Goal: Check status: Check status

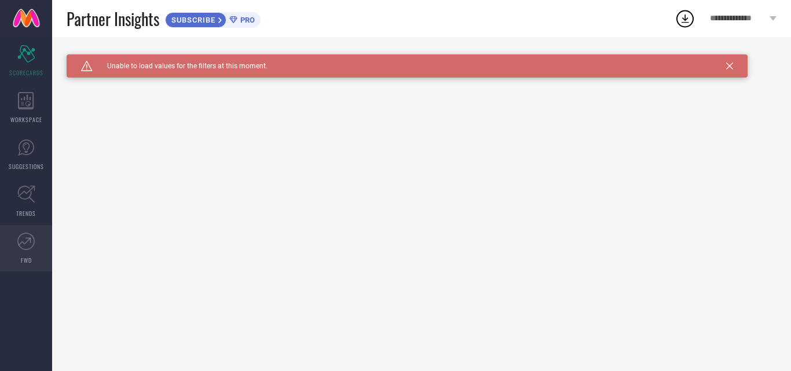
click at [19, 244] on icon at bounding box center [25, 241] width 13 height 8
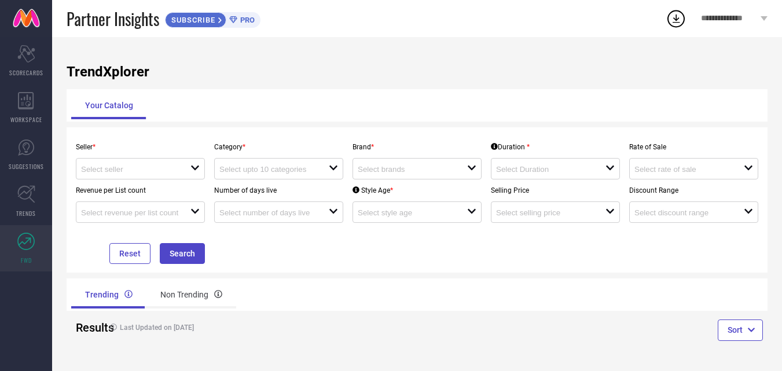
click at [27, 243] on icon at bounding box center [25, 241] width 17 height 17
click at [30, 197] on icon at bounding box center [26, 194] width 18 height 18
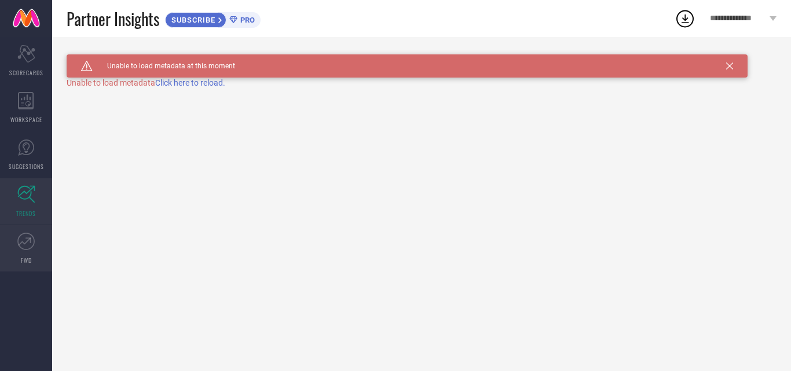
click at [27, 249] on icon at bounding box center [25, 241] width 17 height 17
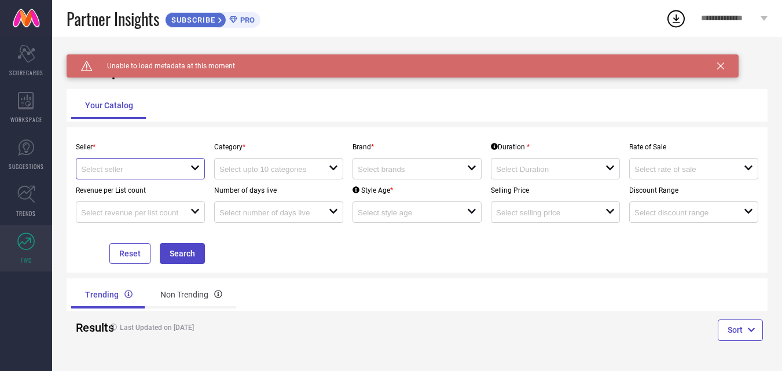
click at [164, 168] on input at bounding box center [130, 169] width 98 height 9
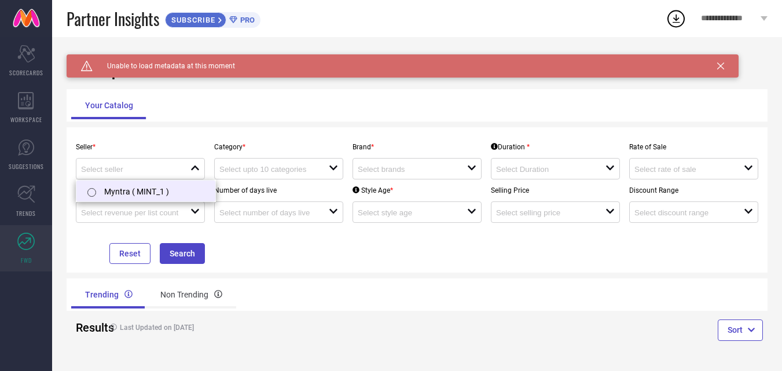
click at [152, 191] on li "Myntra ( MINT_1 )" at bounding box center [145, 191] width 139 height 21
type input "Myntra ( MINT_1 )"
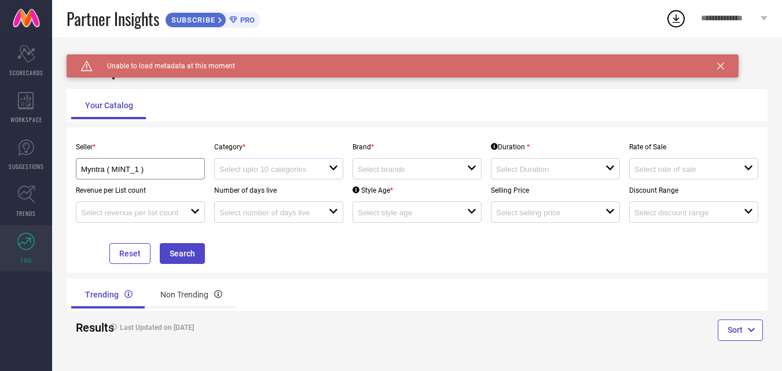
click at [280, 162] on div "open" at bounding box center [278, 168] width 129 height 21
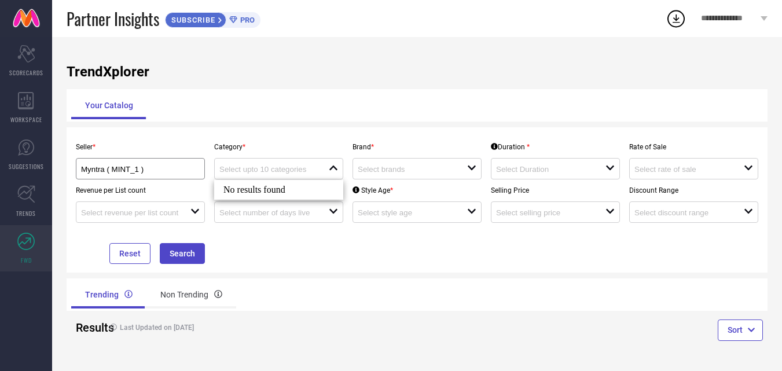
click at [274, 186] on div "No results found" at bounding box center [278, 190] width 129 height 20
click at [299, 170] on input at bounding box center [268, 169] width 98 height 9
click at [315, 93] on div "Your Catalog" at bounding box center [417, 105] width 692 height 28
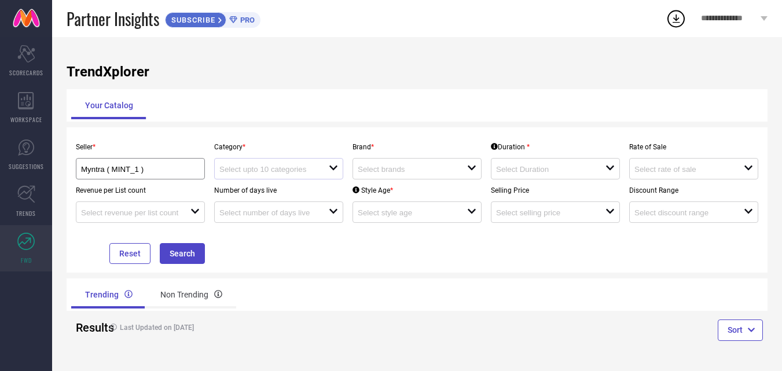
click at [332, 165] on icon "open" at bounding box center [333, 167] width 9 height 9
click at [414, 78] on h1 "TrendXplorer" at bounding box center [417, 72] width 701 height 16
drag, startPoint x: 414, startPoint y: 78, endPoint x: 406, endPoint y: 182, distance: 104.0
click at [411, 91] on div "TrendXplorer Your Catalog Seller * Myntra ( MINT_1 ) Category * open Brand * op…" at bounding box center [417, 204] width 730 height 334
click at [406, 155] on div "Brand * open" at bounding box center [417, 157] width 138 height 43
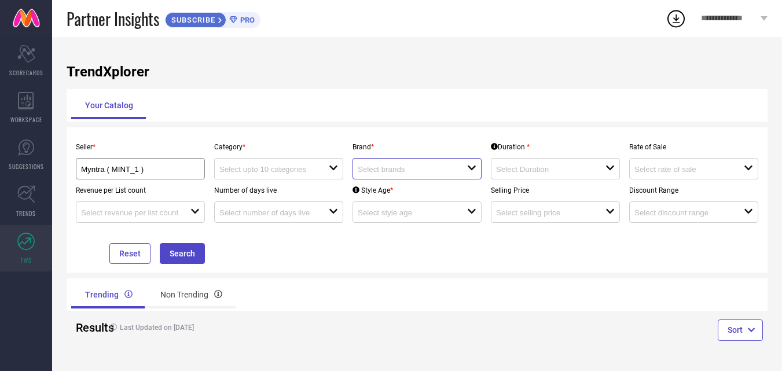
click at [392, 166] on input at bounding box center [407, 169] width 98 height 9
click at [410, 189] on div "No results found" at bounding box center [417, 190] width 129 height 20
click at [408, 194] on div "No results found" at bounding box center [417, 190] width 129 height 20
click at [476, 114] on div "Your Catalog" at bounding box center [417, 105] width 692 height 28
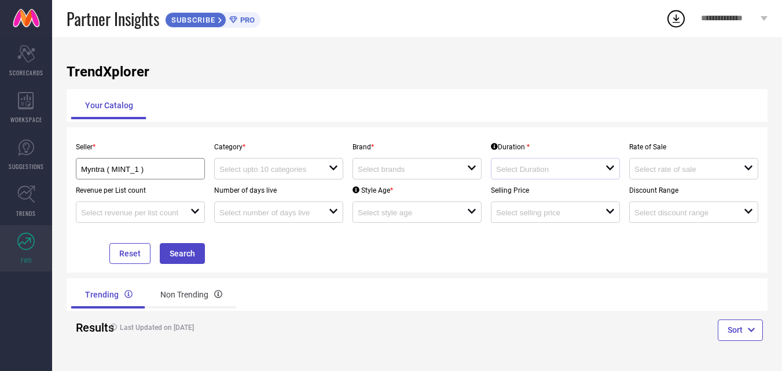
click at [534, 163] on div "open" at bounding box center [555, 168] width 129 height 21
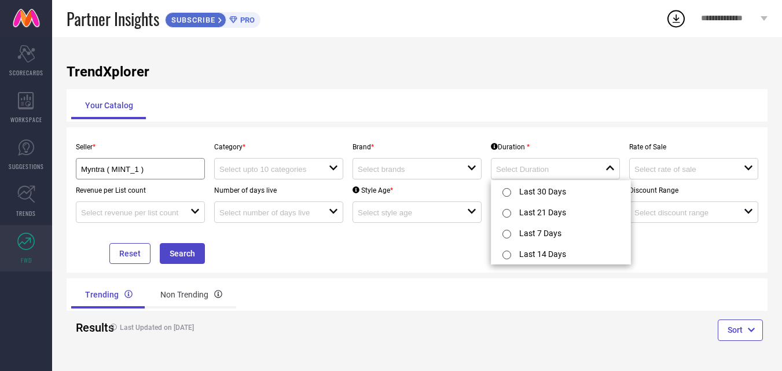
click at [579, 96] on div "Your Catalog" at bounding box center [417, 105] width 692 height 28
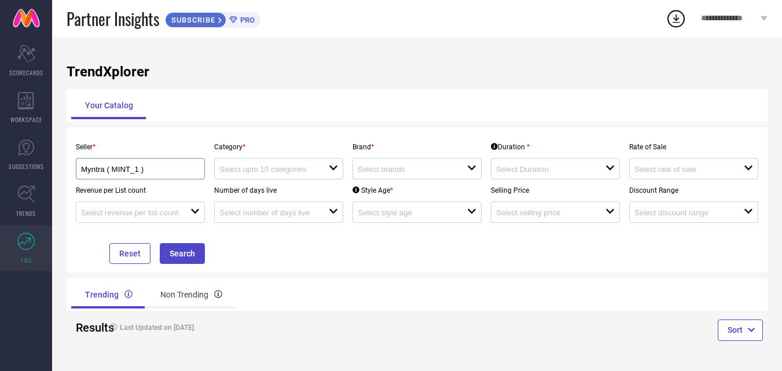
click at [278, 164] on div at bounding box center [273, 168] width 109 height 11
click at [261, 183] on div "No results found" at bounding box center [278, 190] width 129 height 20
click at [412, 166] on input at bounding box center [407, 169] width 98 height 9
click at [434, 89] on div "TrendXplorer Your Catalog Seller * Myntra ( MINT_1 ) Category * open Brand * cl…" at bounding box center [417, 204] width 730 height 334
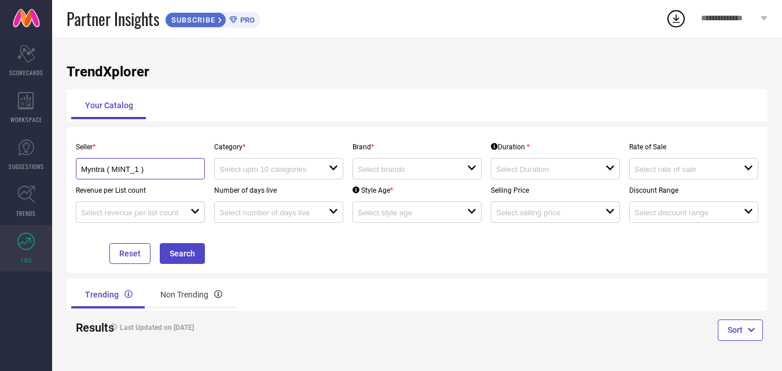
click at [160, 167] on input "Myntra ( MINT_1 )" at bounding box center [134, 169] width 107 height 9
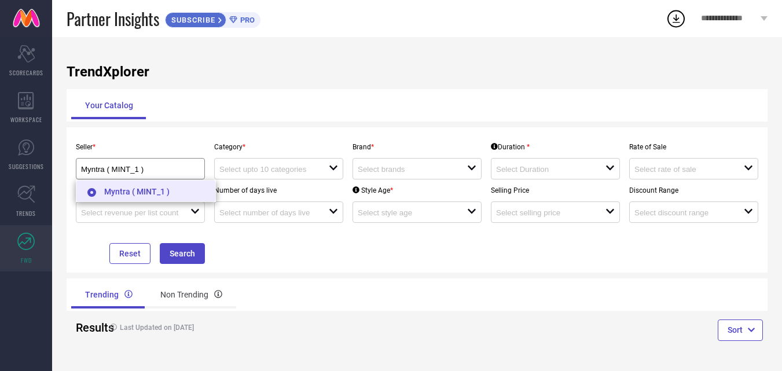
click at [155, 197] on li "Myntra ( MINT_1 )" at bounding box center [145, 191] width 139 height 21
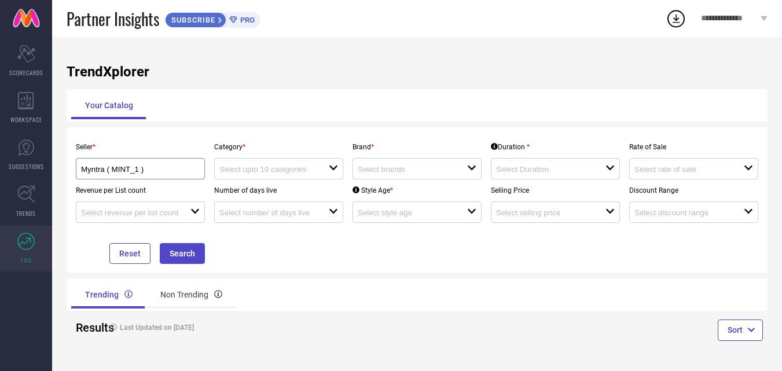
click at [337, 108] on div "Your Catalog" at bounding box center [417, 105] width 692 height 28
click at [283, 173] on input at bounding box center [268, 169] width 98 height 9
click at [274, 189] on div "No results found" at bounding box center [278, 190] width 129 height 20
click at [373, 168] on input at bounding box center [407, 169] width 98 height 9
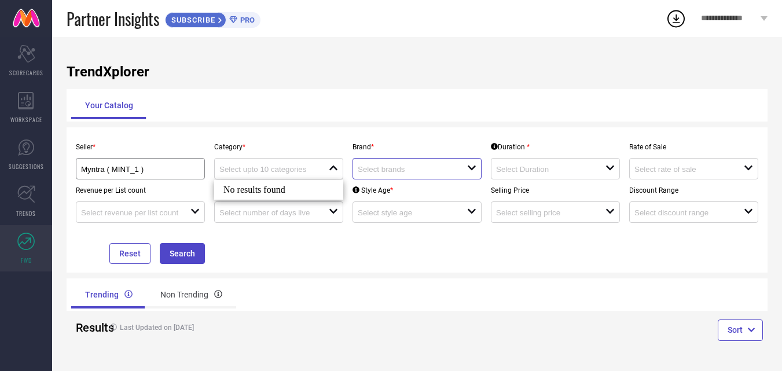
click at [373, 168] on input at bounding box center [407, 169] width 98 height 9
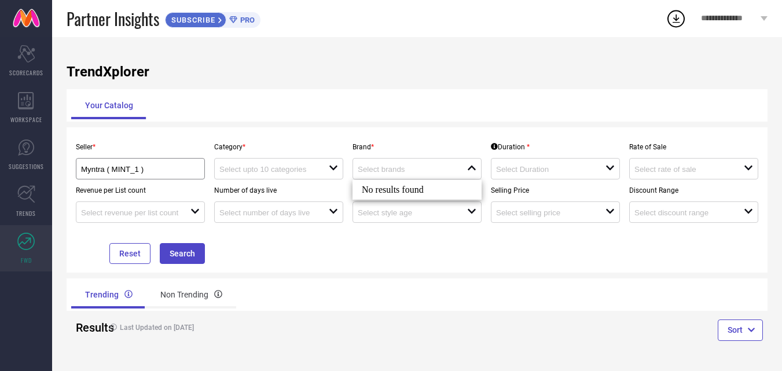
click at [383, 195] on div "No results found" at bounding box center [417, 190] width 129 height 20
click at [383, 115] on div "Your Catalog" at bounding box center [417, 105] width 692 height 28
click at [398, 173] on input at bounding box center [407, 169] width 98 height 9
click at [380, 99] on div "Your Catalog" at bounding box center [417, 105] width 692 height 28
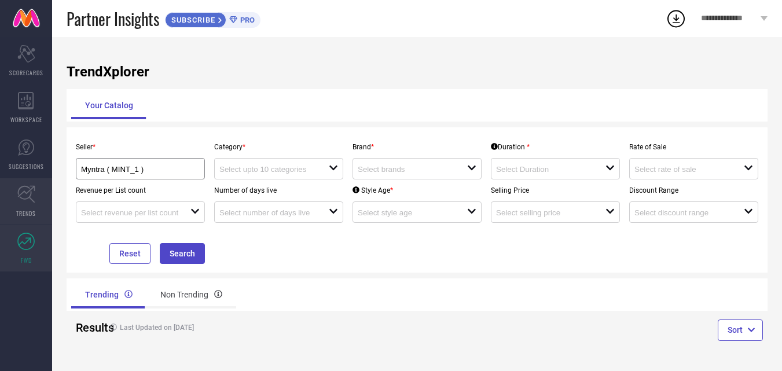
click at [13, 199] on link "TRENDS" at bounding box center [26, 201] width 52 height 46
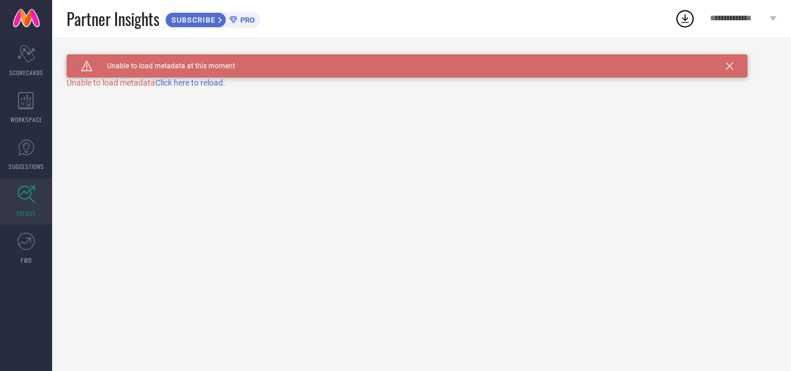
click at [193, 86] on span "Click here to reload." at bounding box center [190, 82] width 70 height 9
click at [23, 167] on span "SUGGESTIONS" at bounding box center [26, 166] width 35 height 9
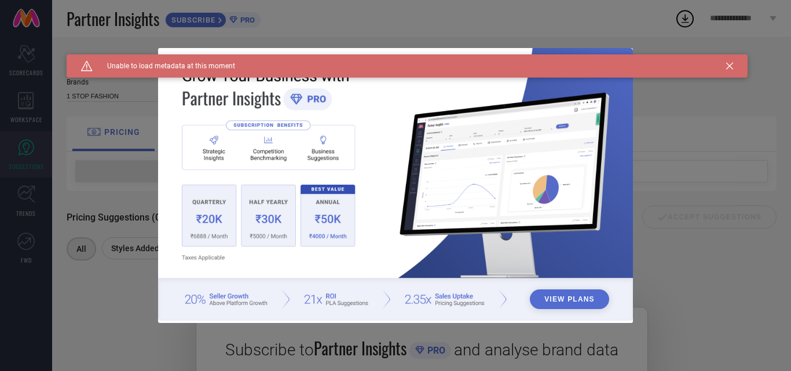
click at [730, 66] on icon at bounding box center [729, 66] width 7 height 7
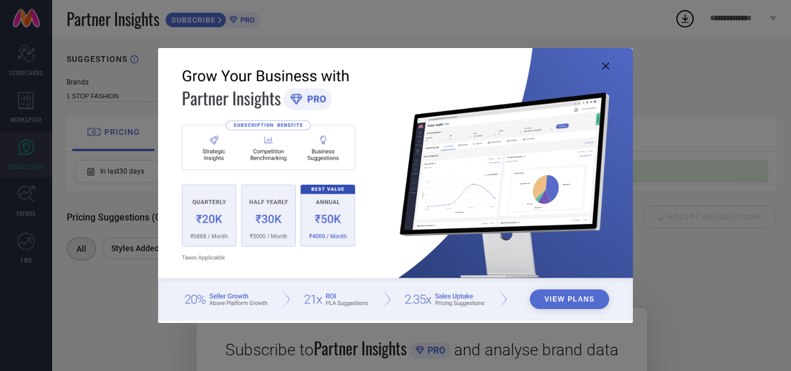
click at [747, 100] on div "View Plans" at bounding box center [395, 185] width 791 height 371
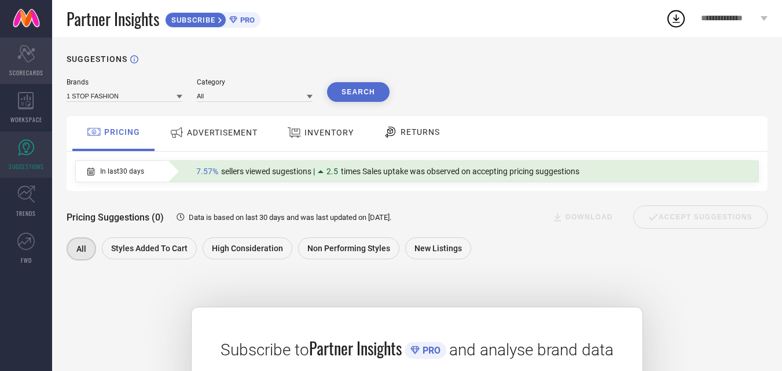
click at [31, 64] on div "Scorecard SCORECARDS" at bounding box center [26, 61] width 52 height 46
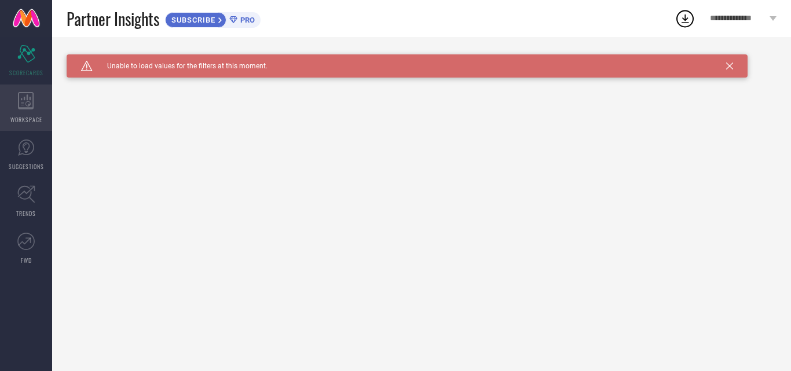
click at [0, 104] on div "WORKSPACE" at bounding box center [26, 108] width 52 height 46
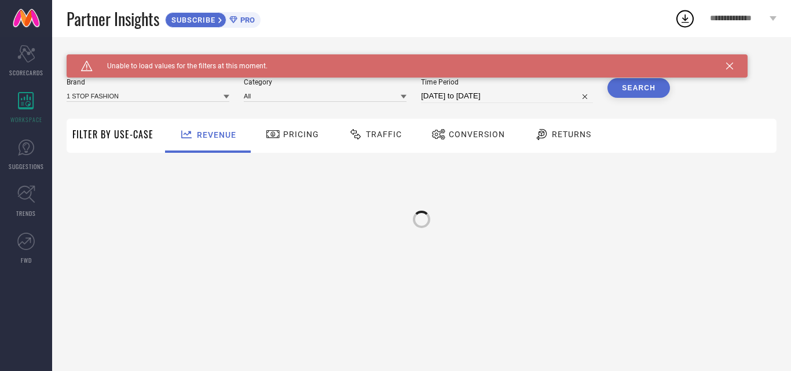
type input "1 STOP FASHION"
type input "All"
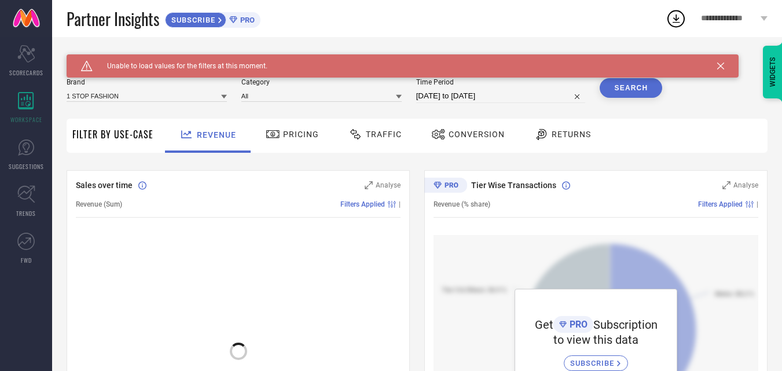
click at [291, 138] on span "Pricing" at bounding box center [301, 134] width 36 height 9
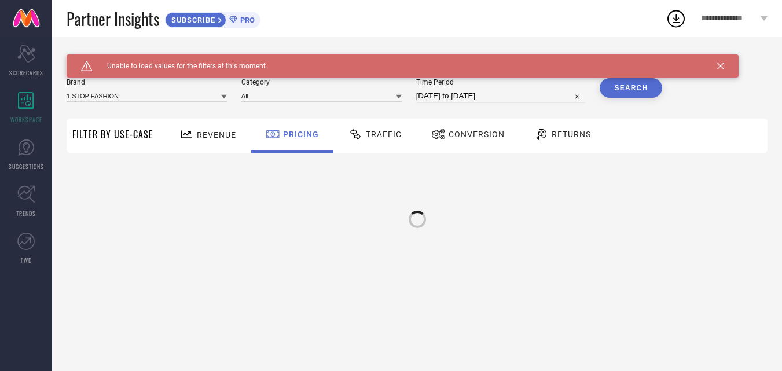
click at [217, 133] on span "Revenue" at bounding box center [216, 134] width 39 height 9
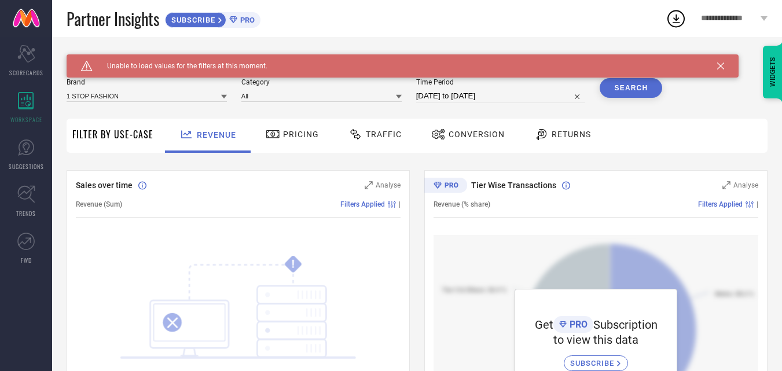
click at [297, 131] on span "Pricing" at bounding box center [301, 134] width 36 height 9
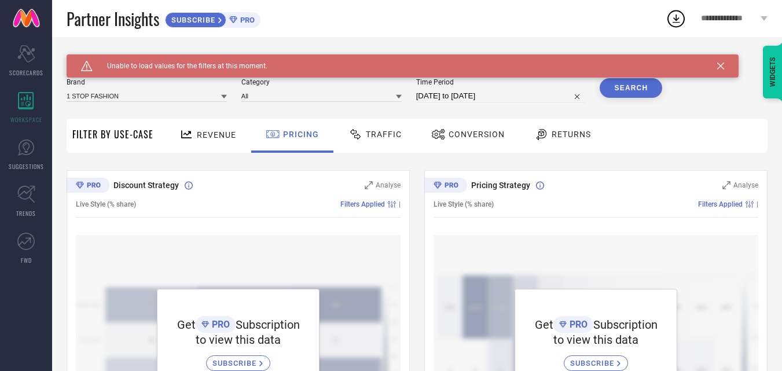
click at [397, 137] on span "Traffic" at bounding box center [384, 134] width 36 height 9
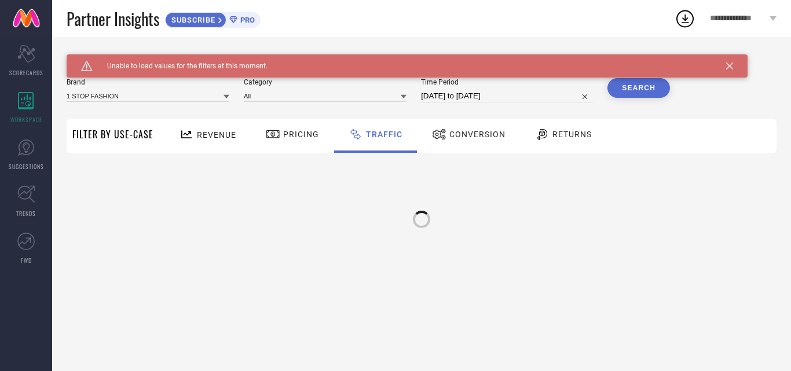
click at [497, 137] on span "Conversion" at bounding box center [477, 134] width 56 height 9
click at [537, 133] on icon at bounding box center [542, 134] width 10 height 11
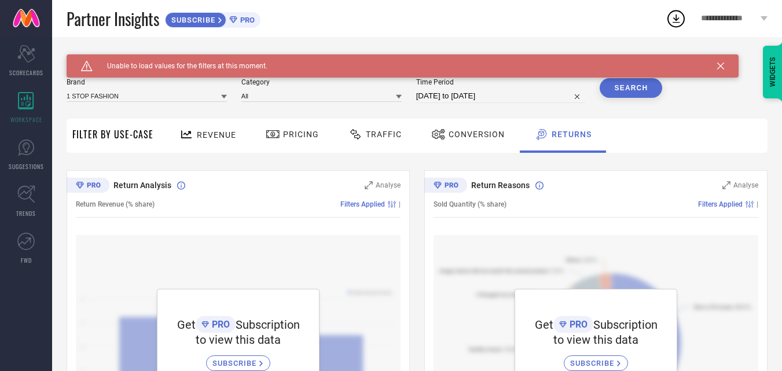
click at [207, 137] on span "Revenue" at bounding box center [216, 134] width 39 height 9
